Goal: Task Accomplishment & Management: Use online tool/utility

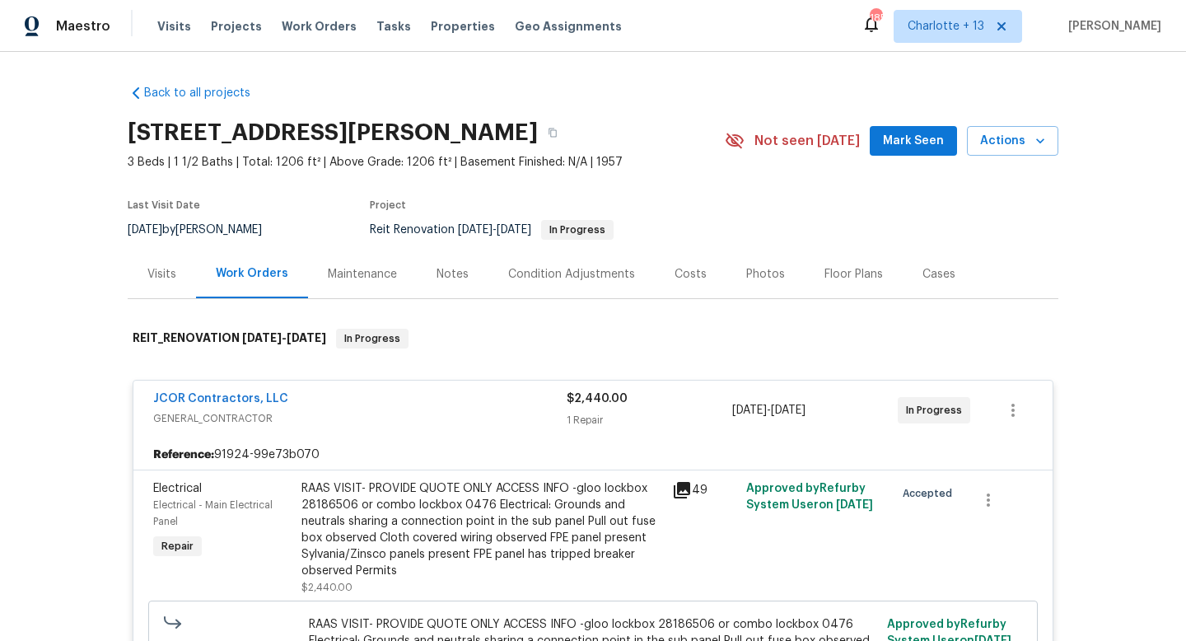
scroll to position [254, 0]
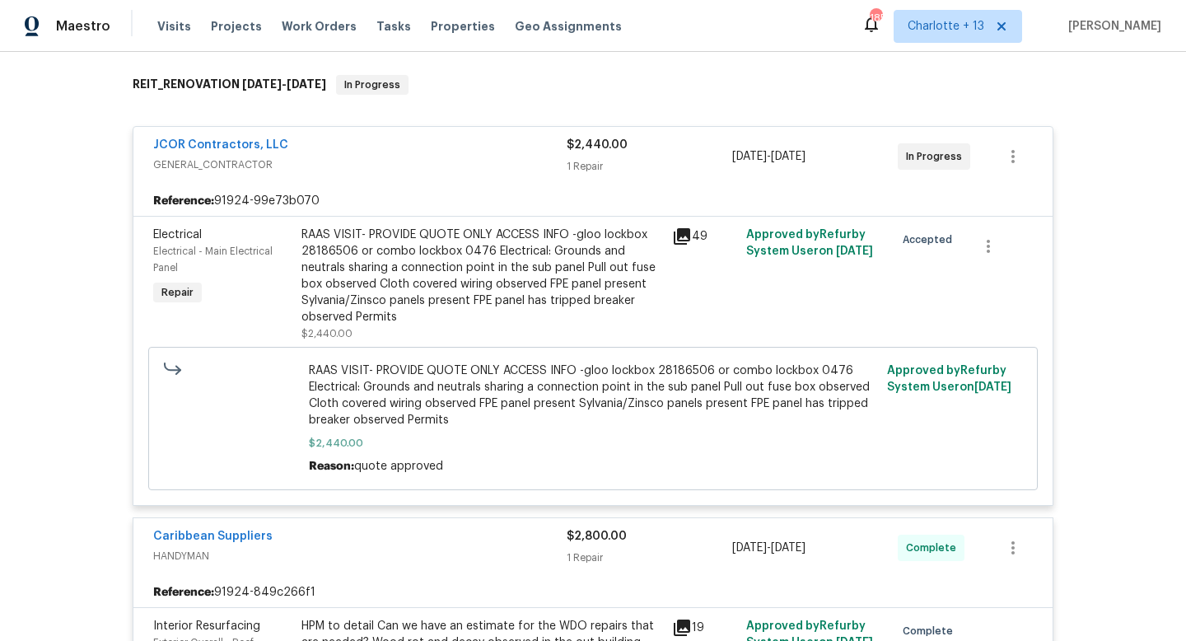
click at [466, 283] on div "RAAS VISIT- PROVIDE QUOTE ONLY ACCESS INFO -gloo lockbox 28186506 or combo lock…" at bounding box center [481, 276] width 361 height 99
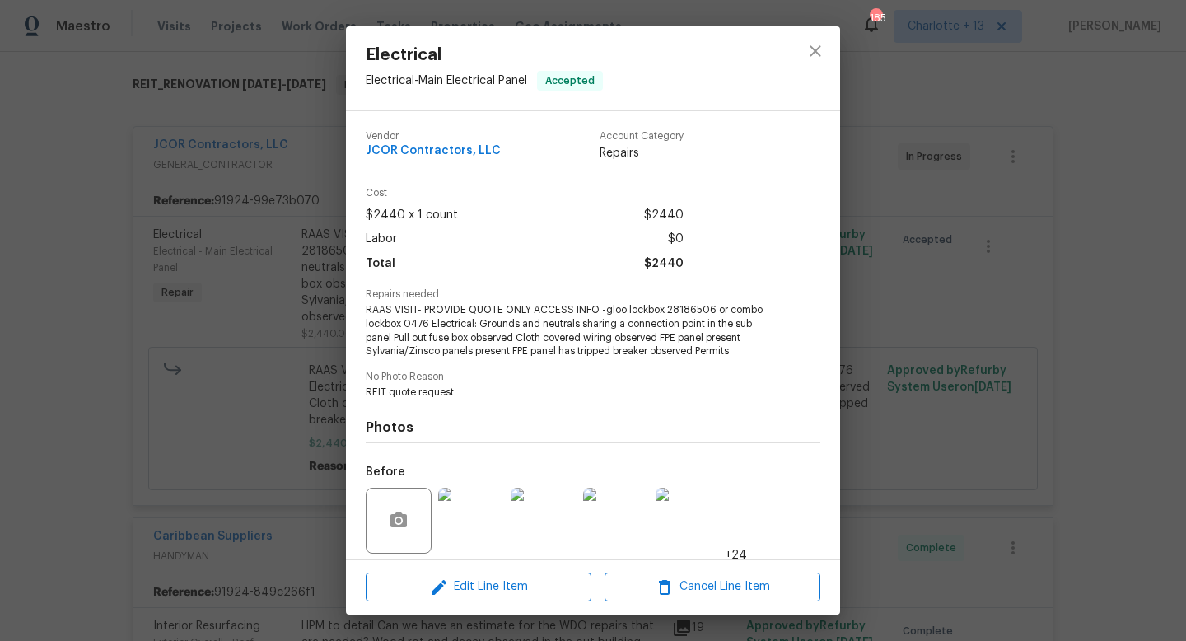
scroll to position [118, 0]
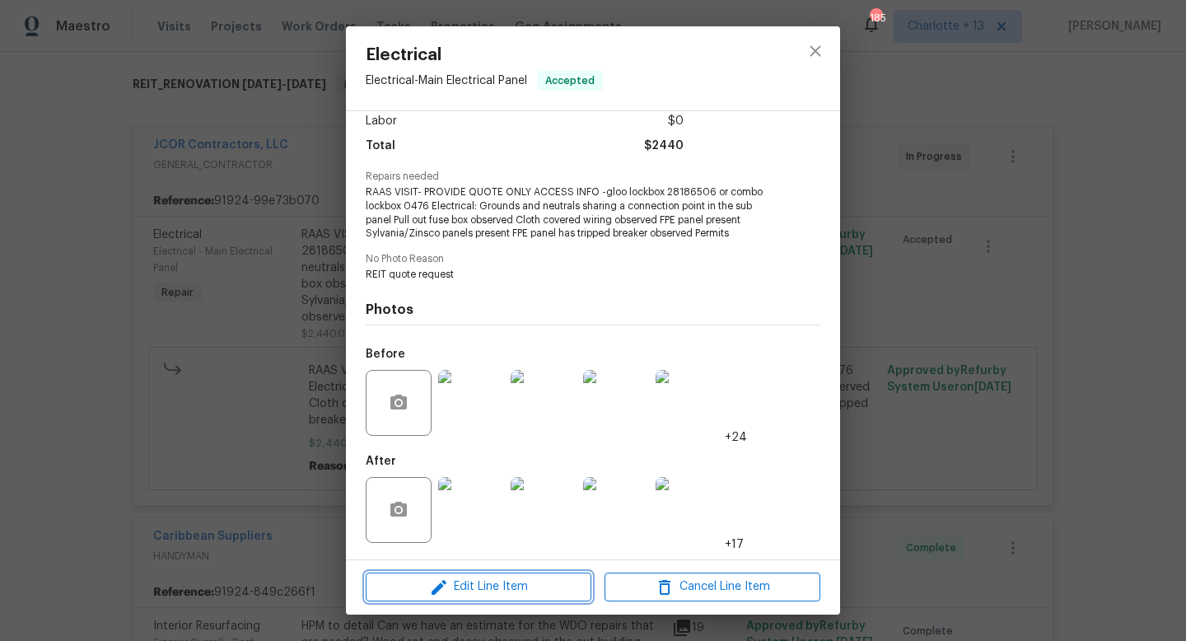
click at [486, 577] on span "Edit Line Item" at bounding box center [479, 587] width 216 height 21
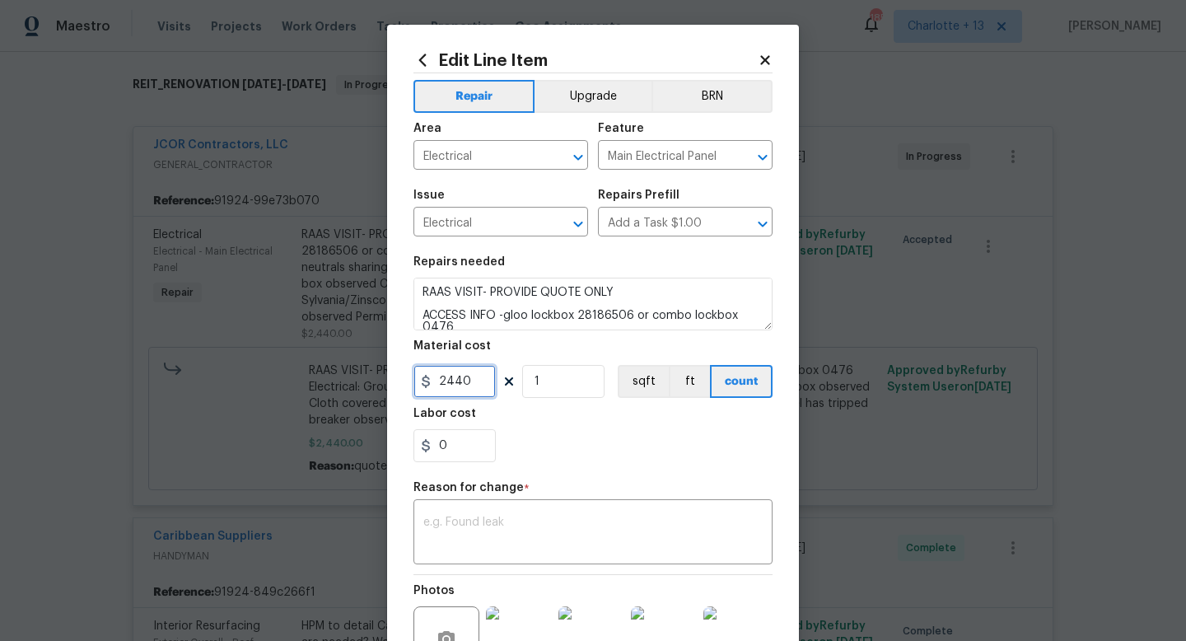
click at [473, 385] on input "2440" at bounding box center [454, 381] width 82 height 33
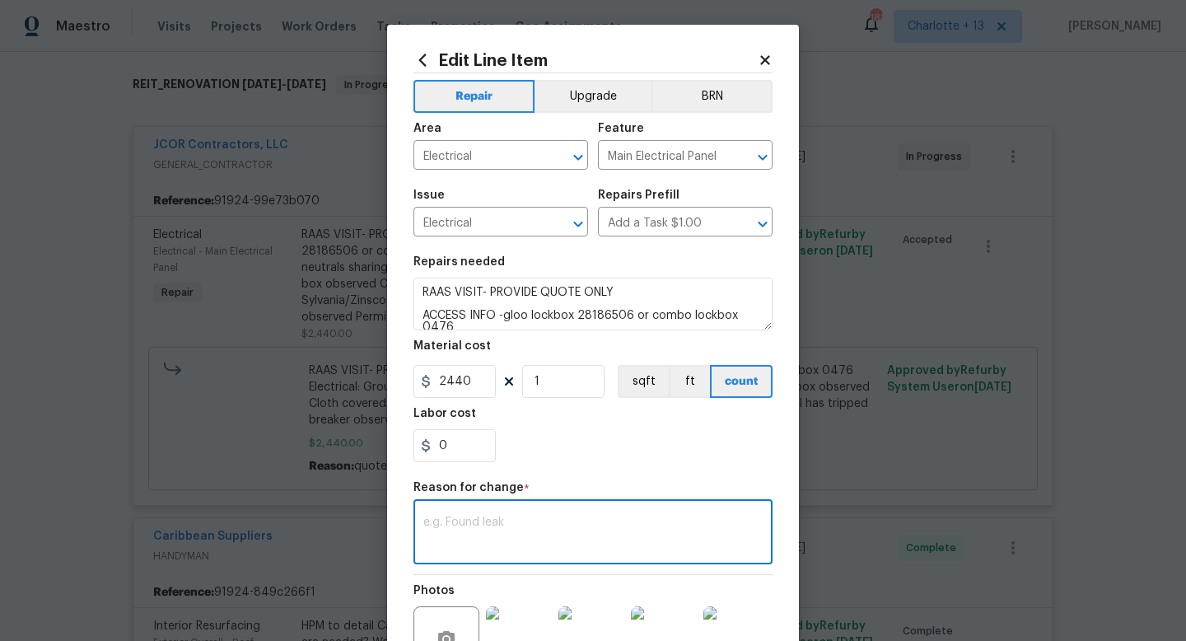
click at [465, 522] on textarea at bounding box center [592, 533] width 339 height 35
type textarea "2440"
click at [474, 390] on input "2440" at bounding box center [454, 381] width 82 height 33
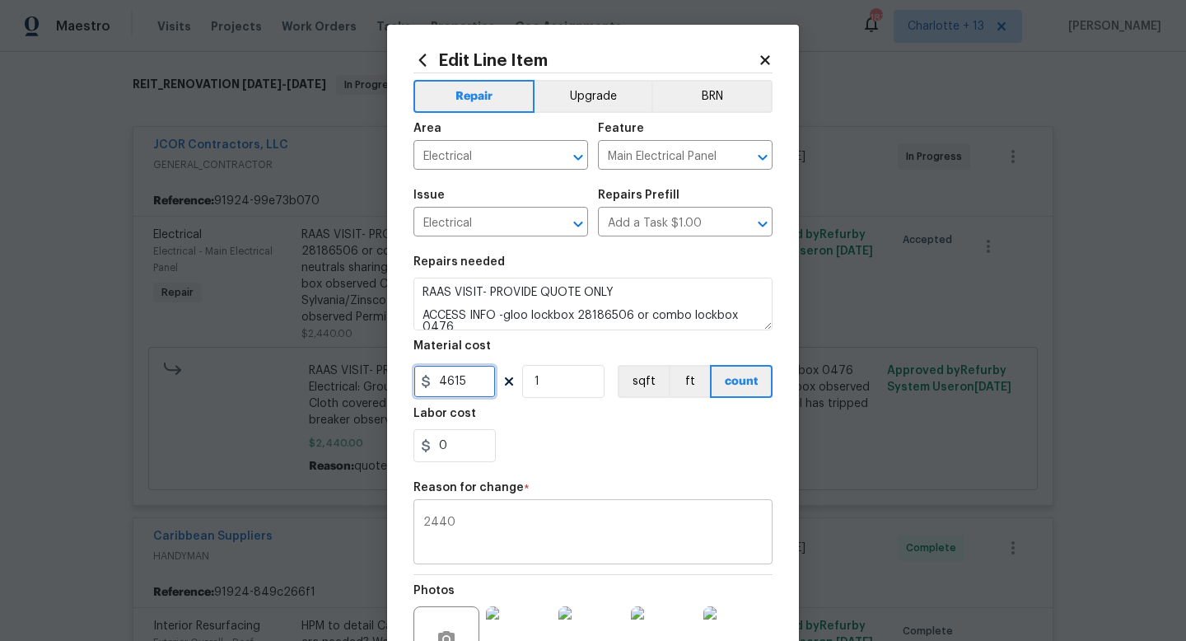
type input "4615"
click at [504, 525] on textarea "2440" at bounding box center [592, 533] width 339 height 35
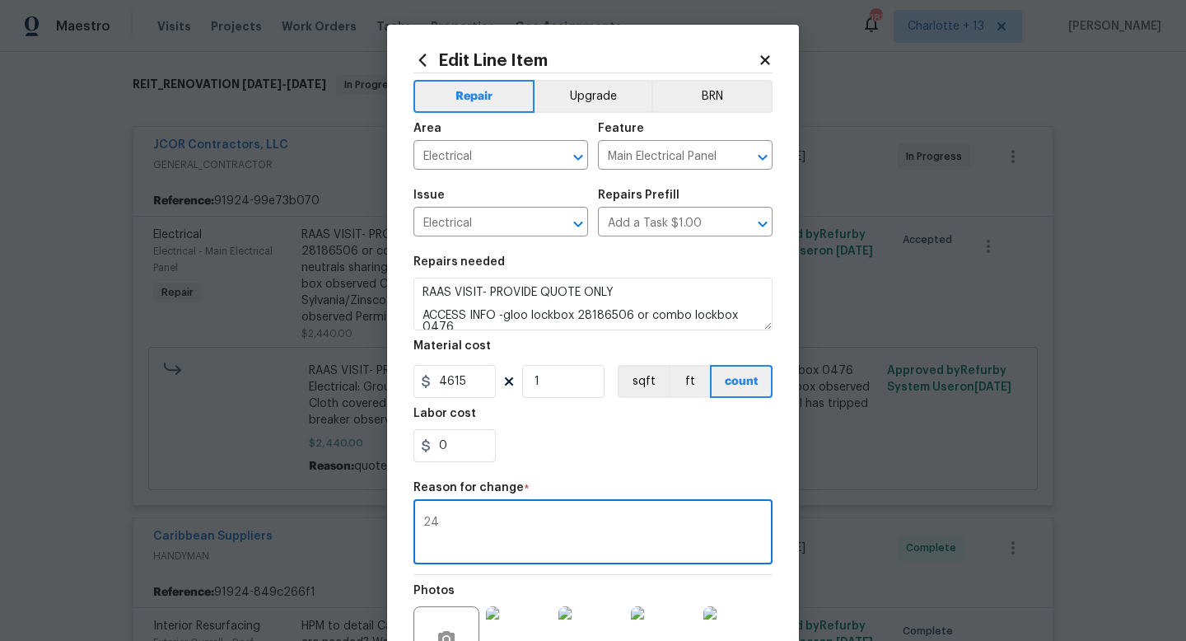
type textarea "2"
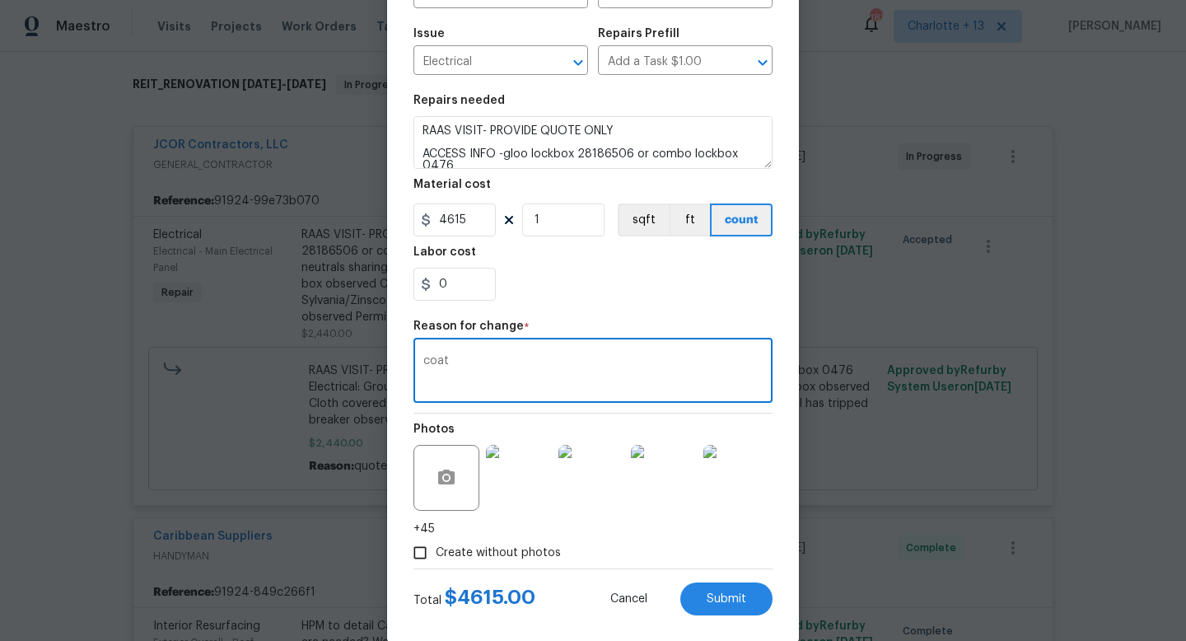
scroll to position [188, 0]
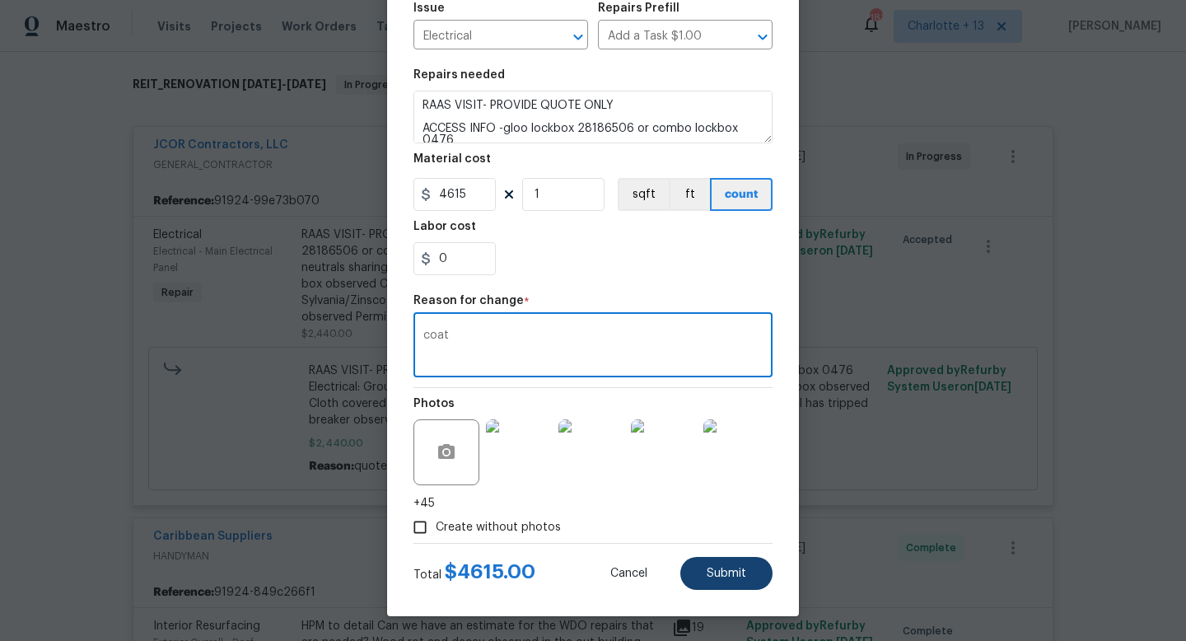
type textarea "coat"
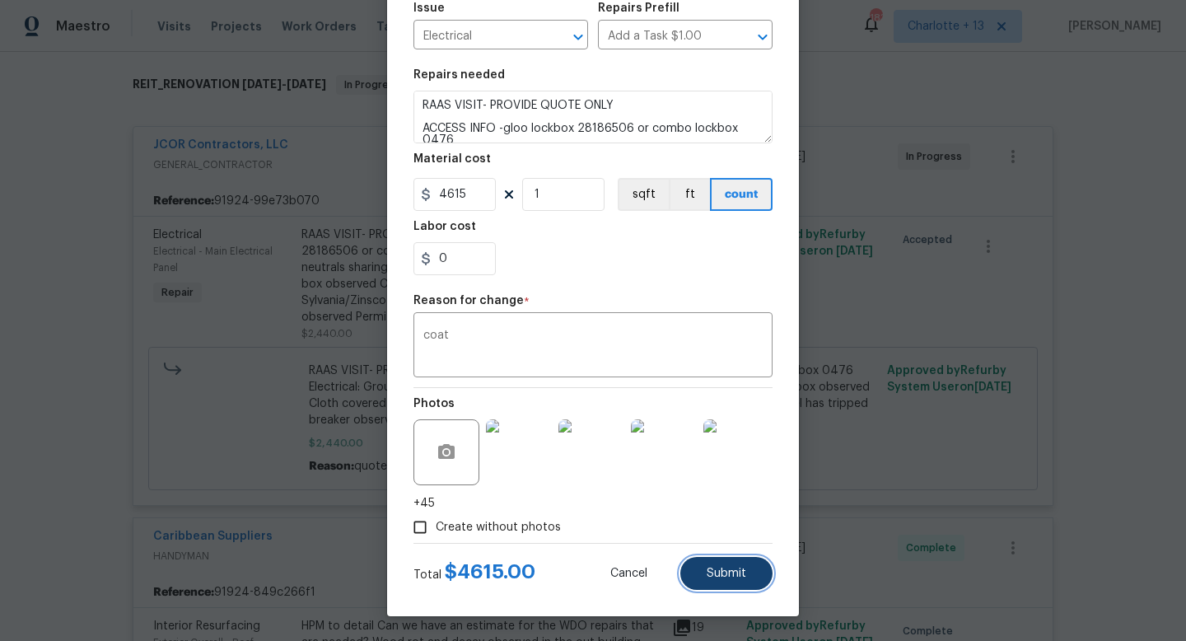
click at [699, 567] on button "Submit" at bounding box center [726, 573] width 92 height 33
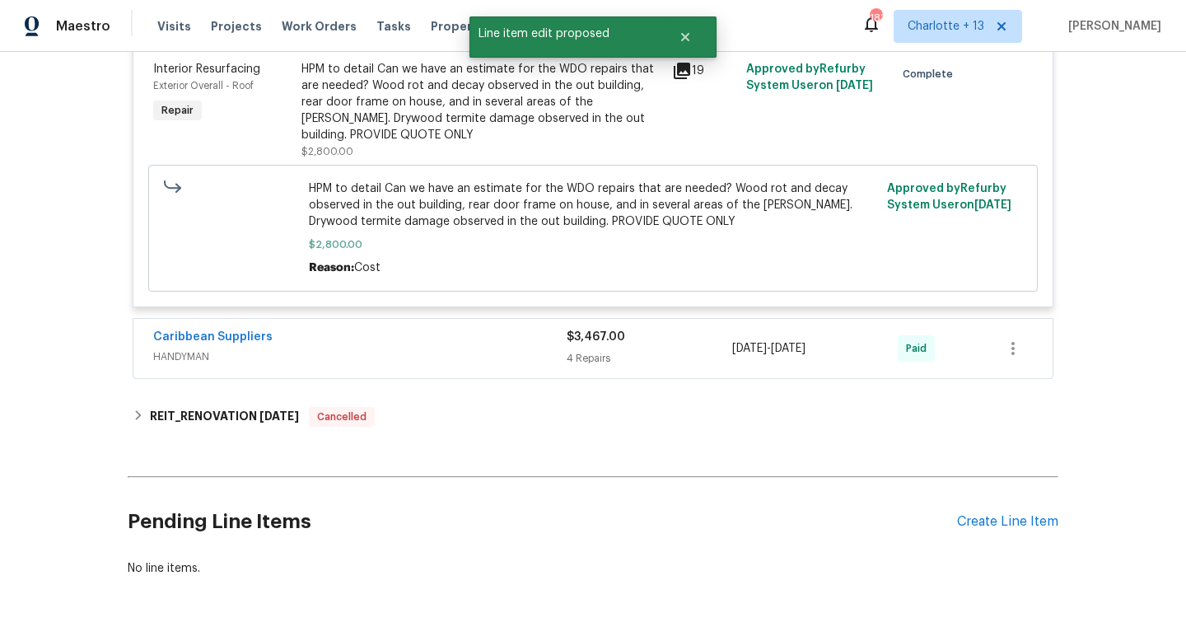
scroll to position [825, 0]
